Goal: Find specific page/section: Find specific page/section

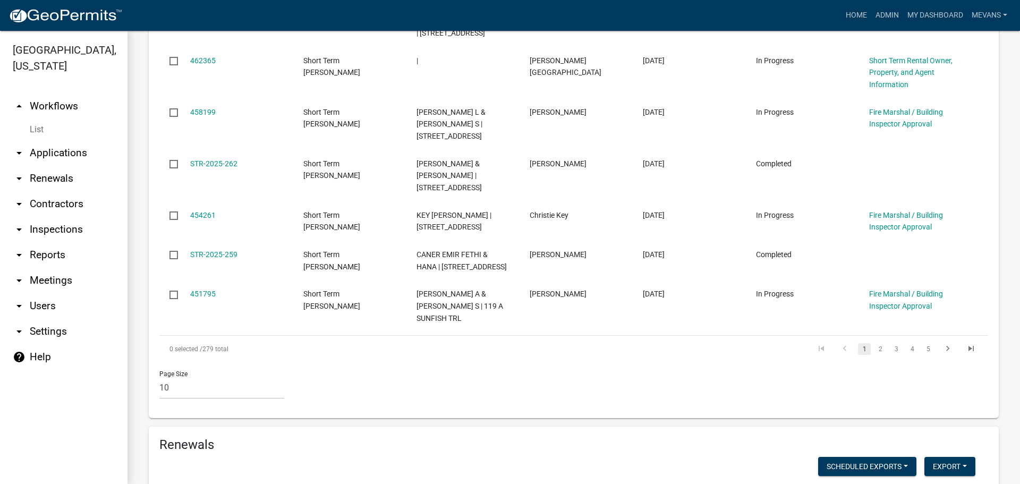
scroll to position [1116, 0]
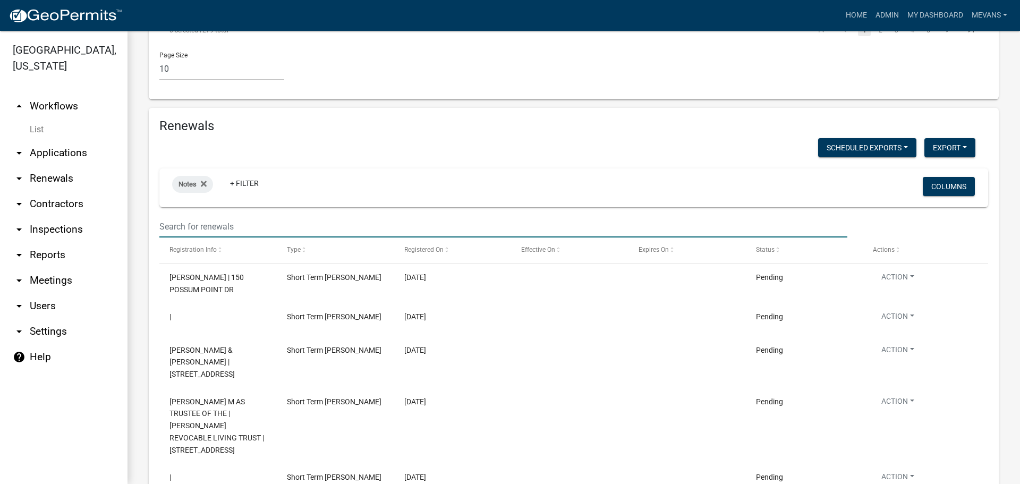
click at [202, 216] on input "text" at bounding box center [503, 227] width 688 height 22
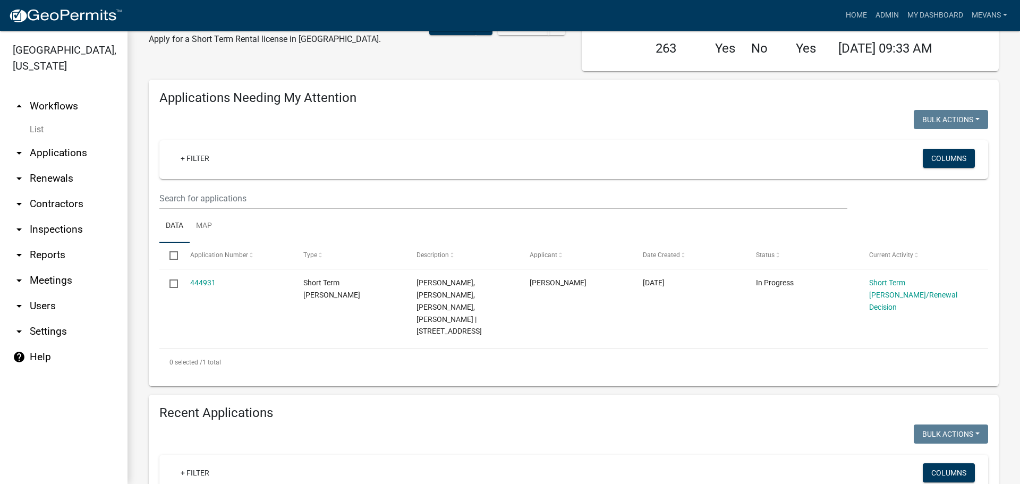
scroll to position [0, 0]
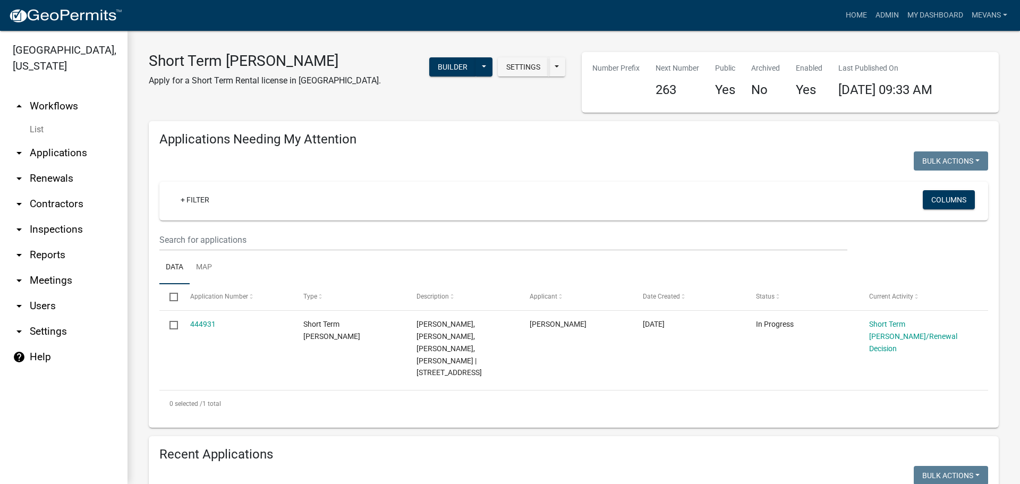
type input "163 blue"
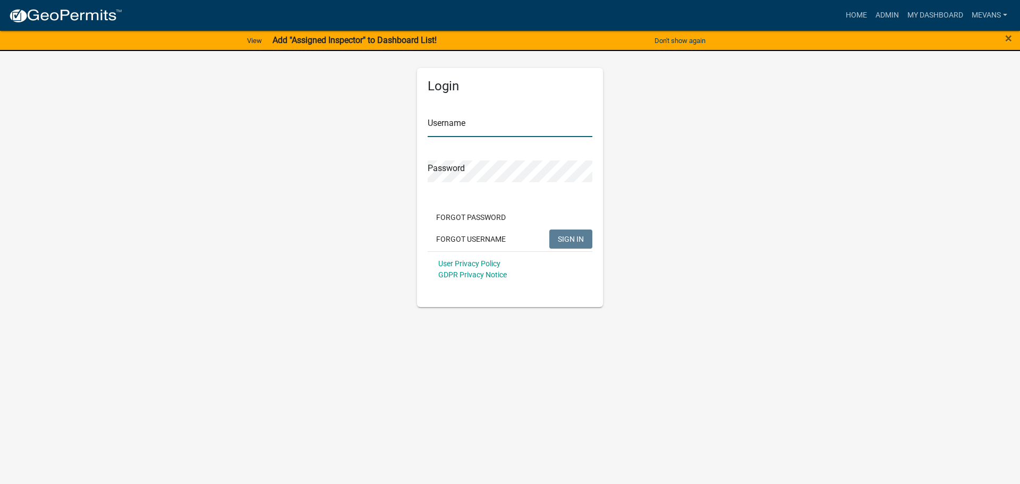
type input "Mevans"
drag, startPoint x: 579, startPoint y: 239, endPoint x: 560, endPoint y: 245, distance: 19.8
click at [579, 239] on span "SIGN IN" at bounding box center [571, 238] width 26 height 9
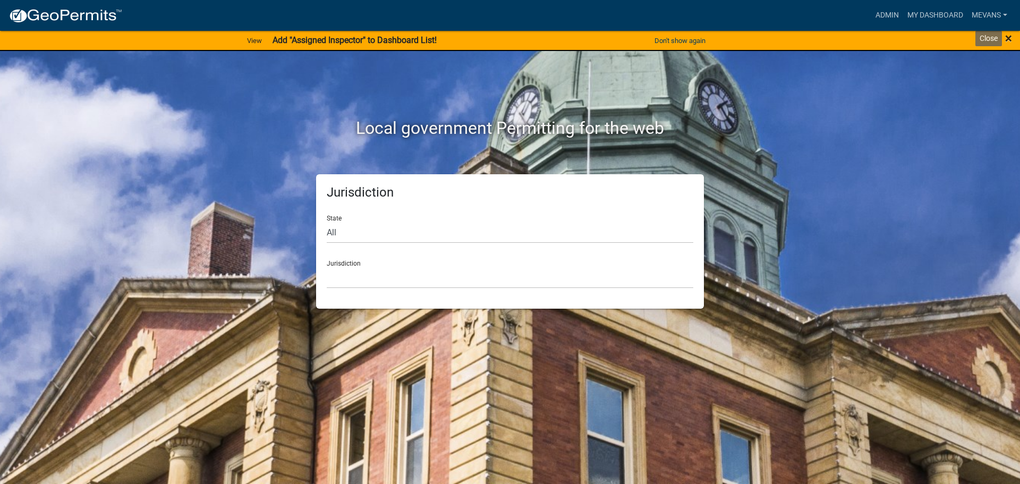
click at [1010, 37] on span "×" at bounding box center [1008, 38] width 7 height 15
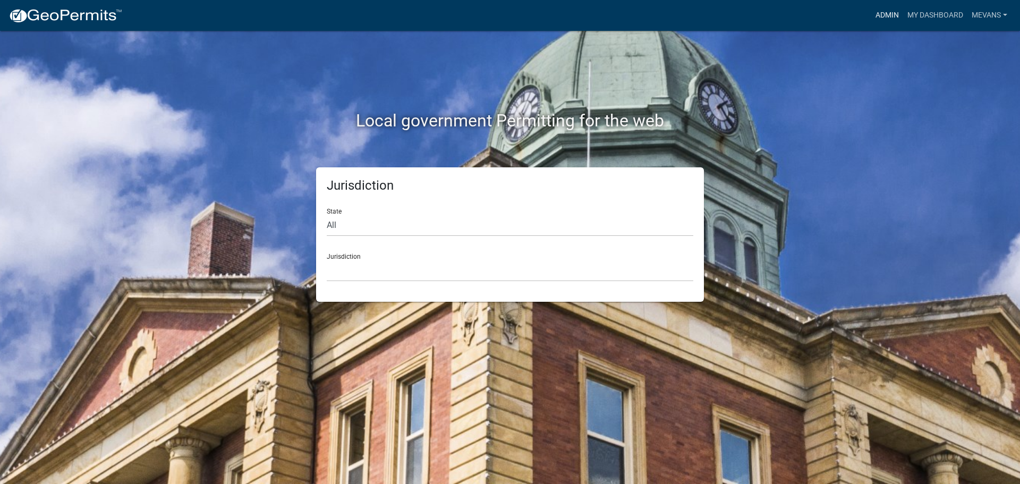
click at [882, 13] on link "Admin" at bounding box center [887, 15] width 32 height 20
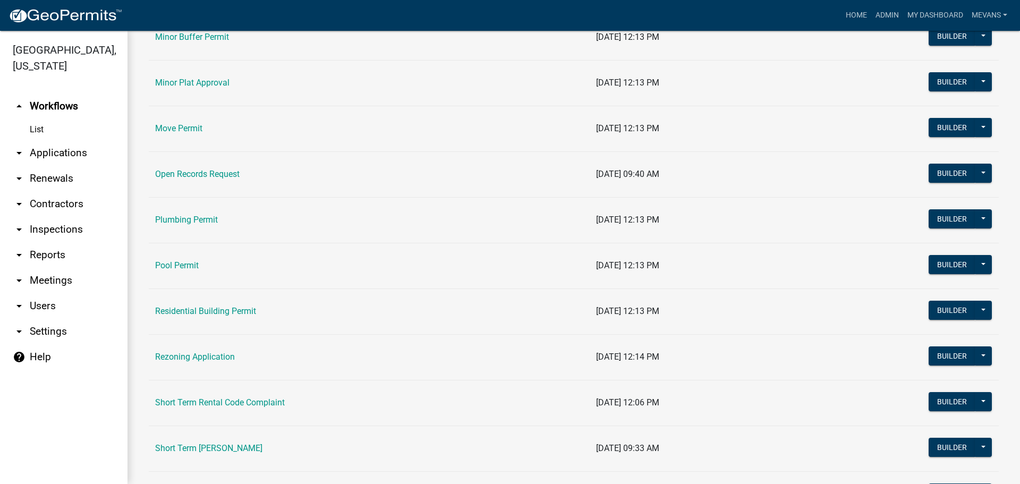
scroll to position [1063, 0]
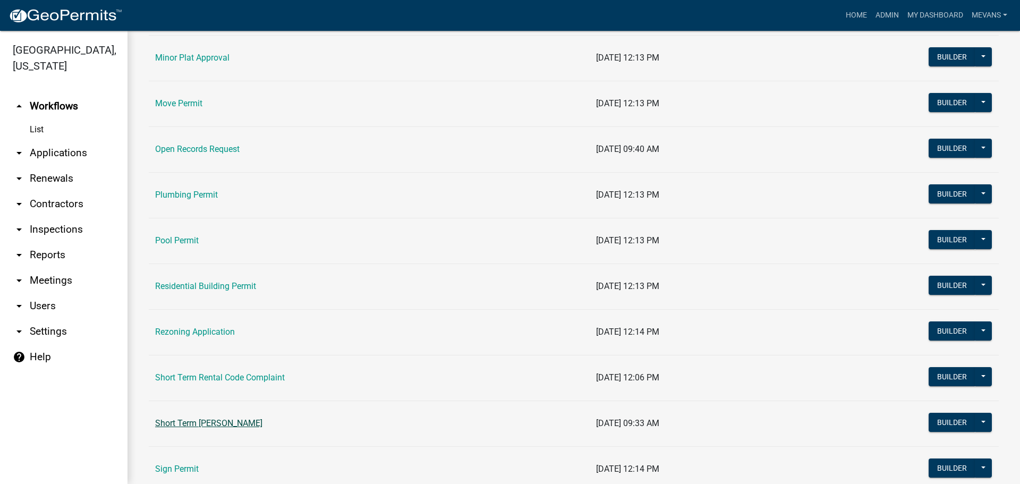
click at [233, 419] on link "Short Term [PERSON_NAME]" at bounding box center [208, 423] width 107 height 10
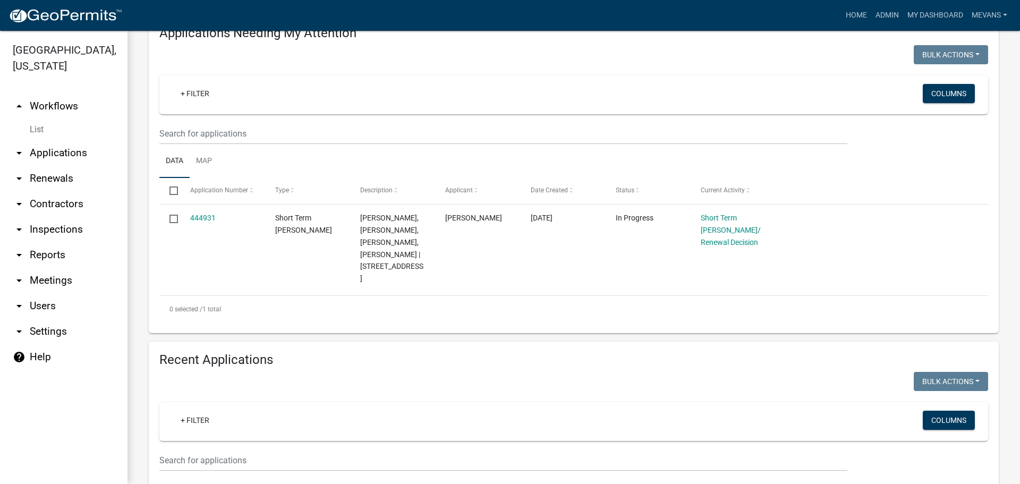
scroll to position [106, 0]
